Goal: Task Accomplishment & Management: Use online tool/utility

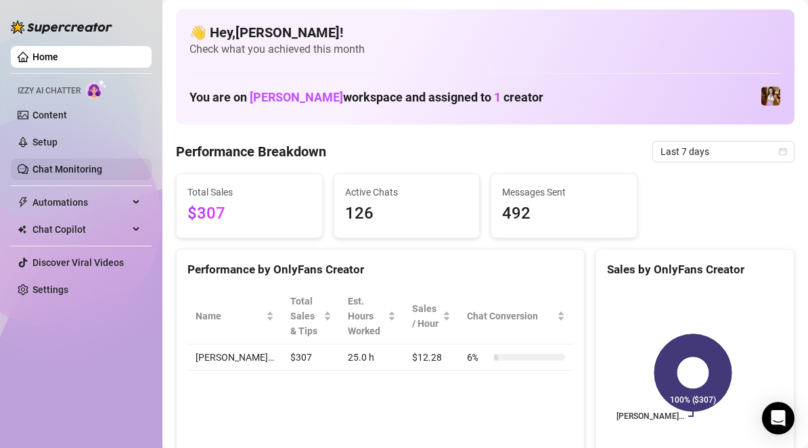
click at [76, 168] on link "Chat Monitoring" at bounding box center [67, 169] width 70 height 11
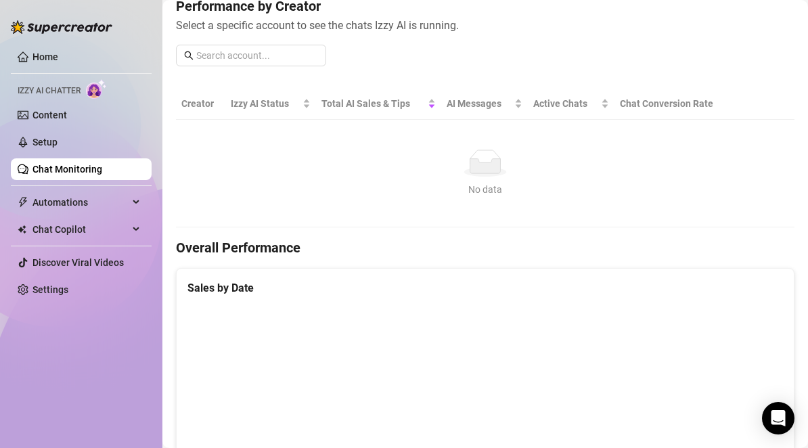
scroll to position [127, 0]
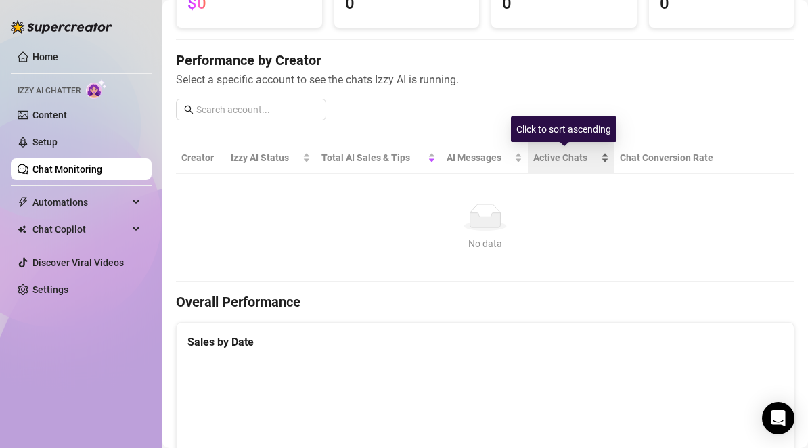
click at [566, 156] on span "Active Chats" at bounding box center [565, 157] width 64 height 15
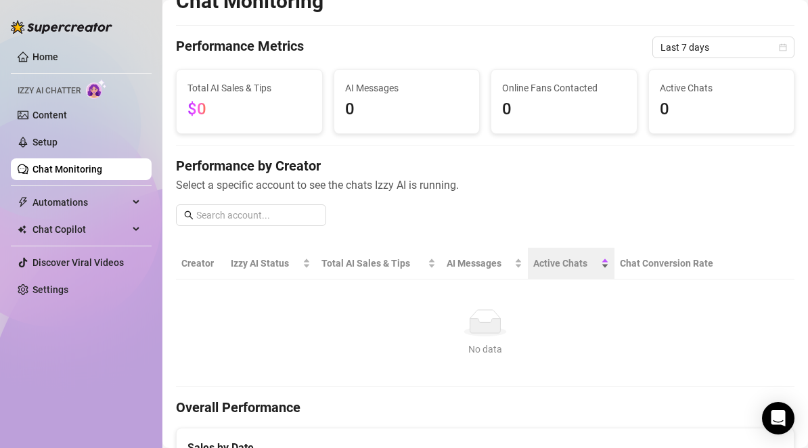
scroll to position [0, 0]
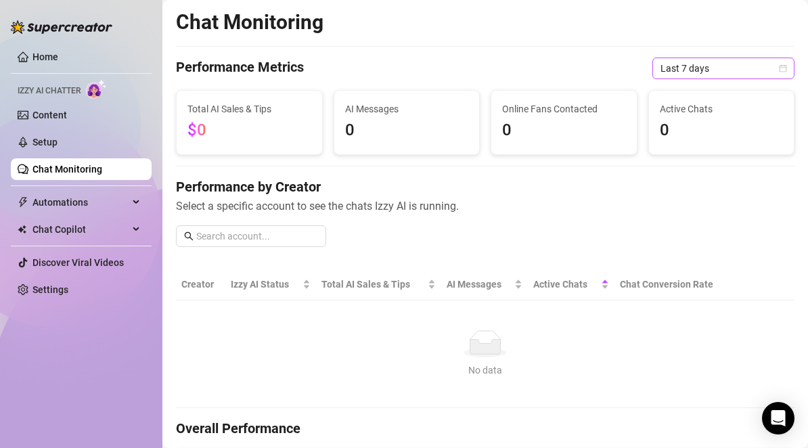
click at [767, 73] on span "Last 7 days" at bounding box center [723, 68] width 126 height 20
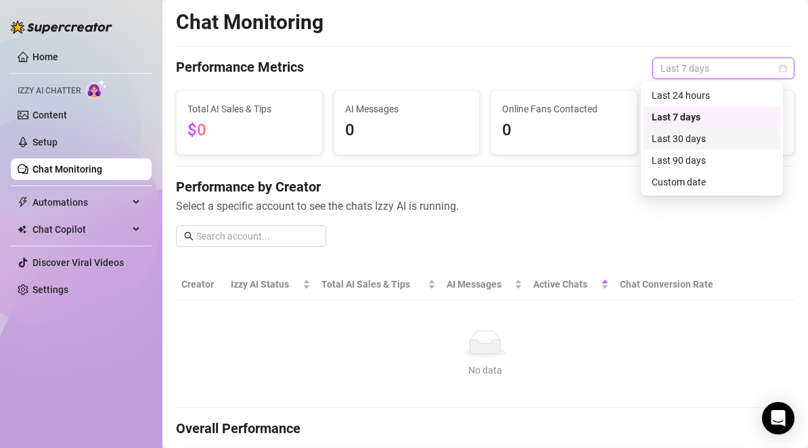
click at [720, 144] on div "Last 30 days" at bounding box center [711, 138] width 120 height 15
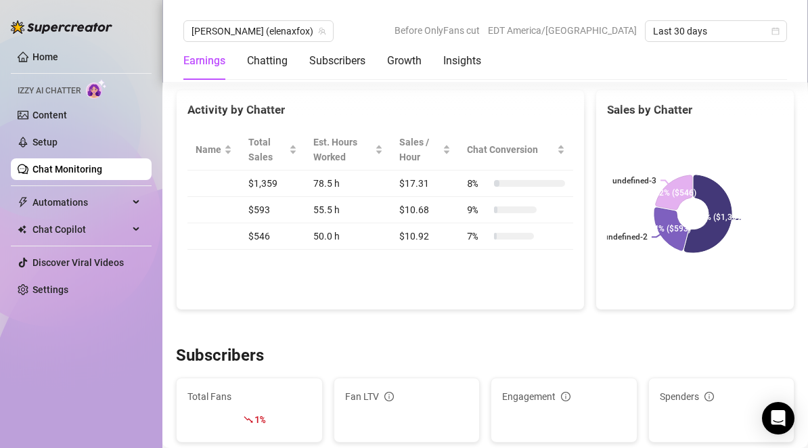
scroll to position [485, 0]
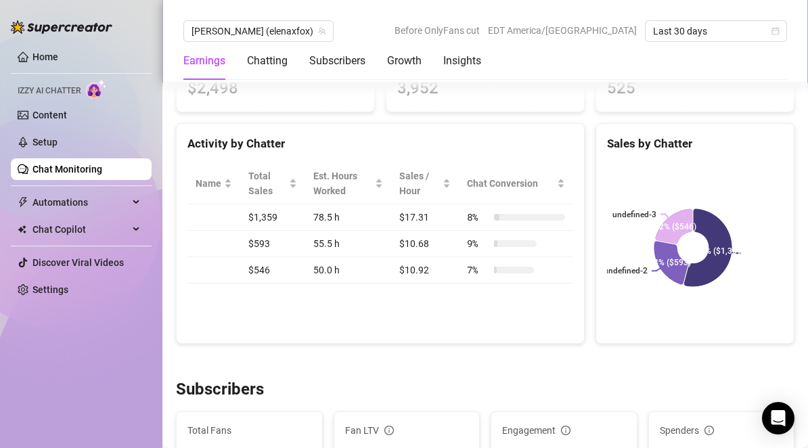
drag, startPoint x: 239, startPoint y: 243, endPoint x: 189, endPoint y: 244, distance: 50.7
click at [189, 244] on tr "$593 55.5 h $10.68 9 %" at bounding box center [380, 244] width 386 height 26
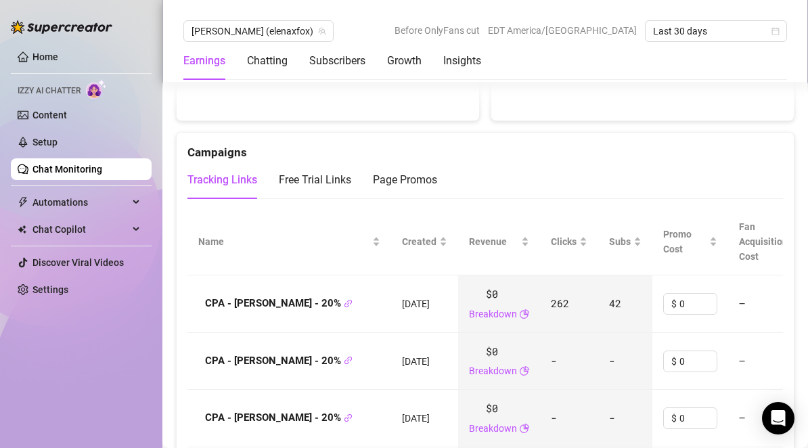
scroll to position [1387, 0]
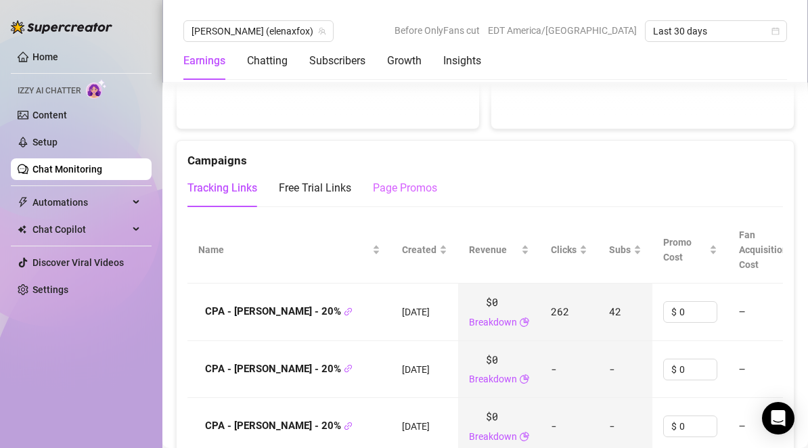
click at [387, 198] on div "Page Promos" at bounding box center [405, 188] width 64 height 38
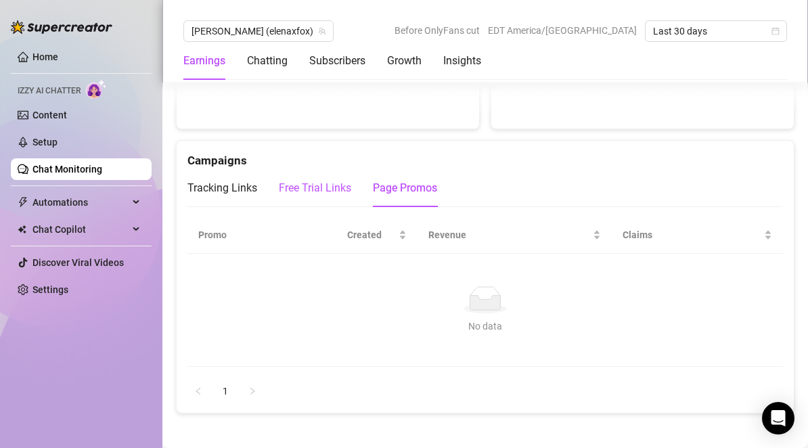
click at [336, 185] on div "Free Trial Links" at bounding box center [315, 188] width 72 height 16
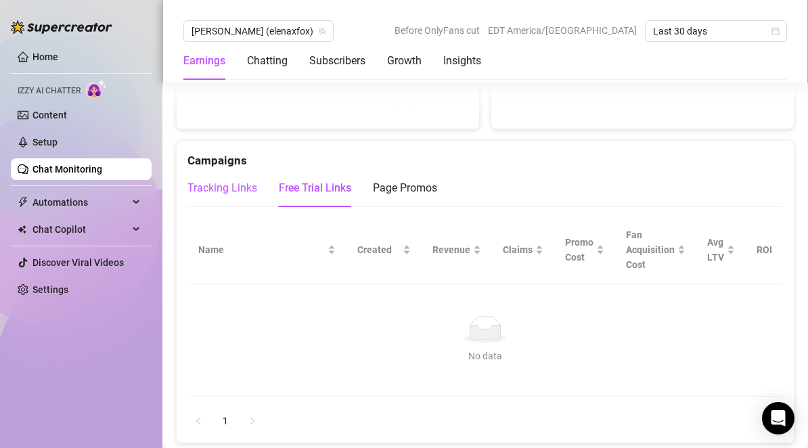
click at [240, 181] on div "Tracking Links" at bounding box center [222, 188] width 70 height 16
